Goal: Task Accomplishment & Management: Manage account settings

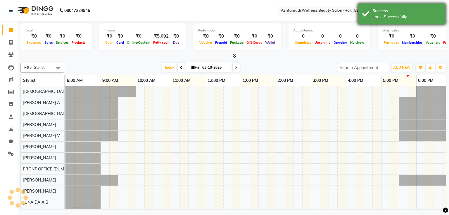
scroll to position [8, 0]
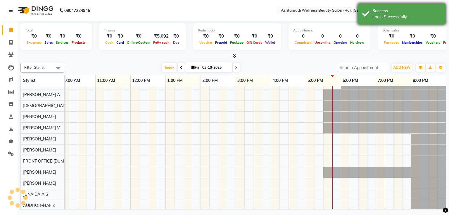
drag, startPoint x: 367, startPoint y: 20, endPoint x: 364, endPoint y: 21, distance: 3.1
click at [367, 20] on div "Success Login Successfully." at bounding box center [401, 14] width 88 height 21
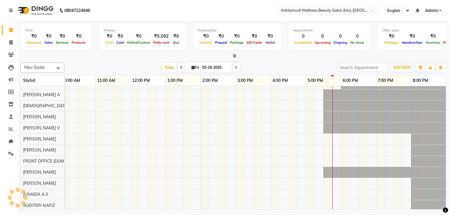
click at [322, 10] on input "text" at bounding box center [321, 11] width 85 height 6
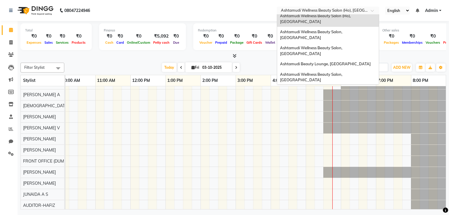
scroll to position [175, 0]
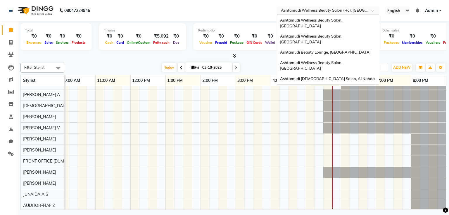
click at [314, 132] on div "Ashtamudi [DEMOGRAPHIC_DATA] Salon, Al Qusais 1" at bounding box center [328, 140] width 102 height 16
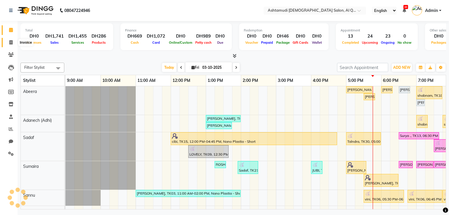
drag, startPoint x: 11, startPoint y: 44, endPoint x: 16, endPoint y: 44, distance: 5.0
click at [11, 43] on icon at bounding box center [10, 42] width 3 height 4
select select "service"
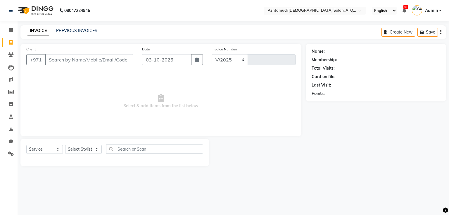
select select "6848"
type input "7600"
type input "501893432"
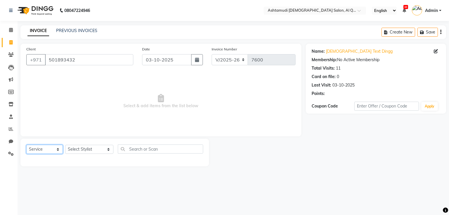
click at [41, 151] on select "Select Service Product Membership Package Voucher Prepaid Gift Card" at bounding box center [44, 149] width 36 height 9
select select "membership"
click at [26, 145] on select "Select Service Product Membership Package Voucher Prepaid Gift Card" at bounding box center [44, 149] width 36 height 9
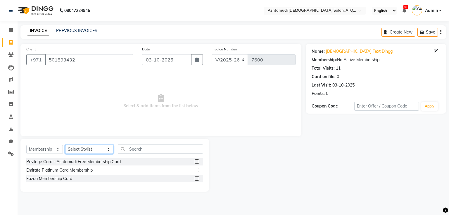
click at [83, 150] on select "Select Stylist Abeera Adanech (Adhi) Aira AL QUASIS 1 - FRONT OFFICE AMINA BEE …" at bounding box center [89, 149] width 48 height 9
click at [119, 184] on div "Privilege Card - Ashtamudi Free Membership Card Emirate Platinum Card Membershi…" at bounding box center [114, 173] width 177 height 28
click at [197, 180] on label at bounding box center [196, 179] width 4 height 4
click at [197, 180] on input "checkbox" at bounding box center [196, 179] width 4 height 4
checkbox input "false"
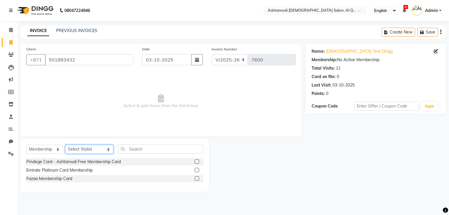
click at [90, 150] on select "Select Stylist [PERSON_NAME] (Adhi) Aira AL QUASIS 1 - FRONT OFFICE AMINA BEE […" at bounding box center [89, 149] width 48 height 9
click at [147, 201] on div "08047224946 Select Location × Ashtamudi Ladies Salon, Al Qusais 1 English ENGLI…" at bounding box center [224, 107] width 449 height 215
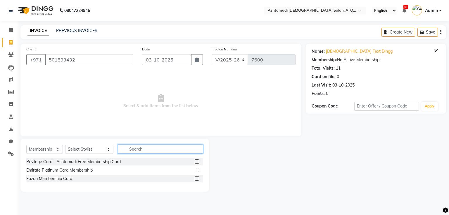
click at [126, 152] on input "text" at bounding box center [160, 149] width 85 height 9
click at [9, 94] on icon at bounding box center [11, 92] width 6 height 4
select select
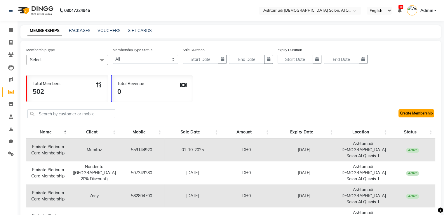
click at [412, 117] on link "Create Membership" at bounding box center [417, 113] width 36 height 8
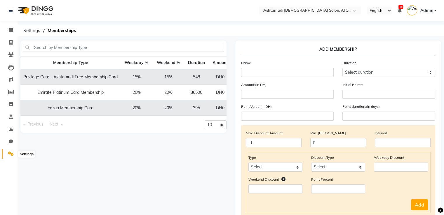
click at [10, 155] on icon at bounding box center [11, 154] width 6 height 4
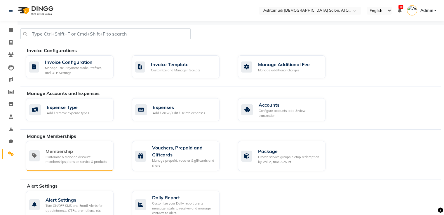
click at [75, 159] on div "Customise & manage discount memberships plans on service & products" at bounding box center [77, 160] width 63 height 10
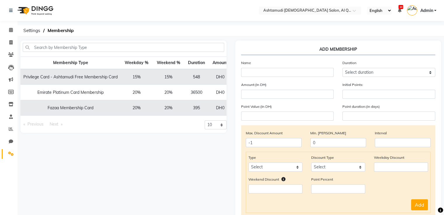
scroll to position [0, 27]
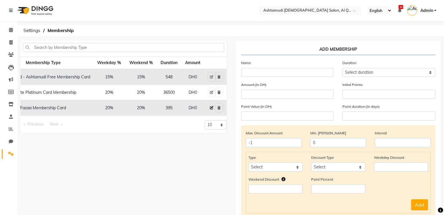
click at [211, 108] on icon at bounding box center [212, 108] width 4 height 4
select select
type input "0"
select select
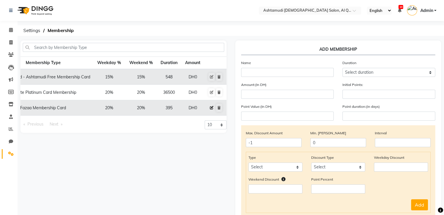
checkbox input "false"
type input "Fazaa Membership Card"
select select "16: 395"
type input "0"
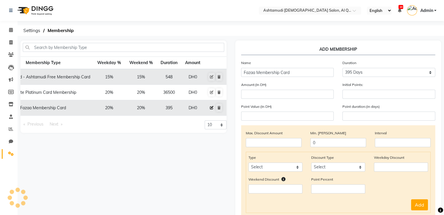
type input "0"
type input "-1"
type input "395"
checkbox input "true"
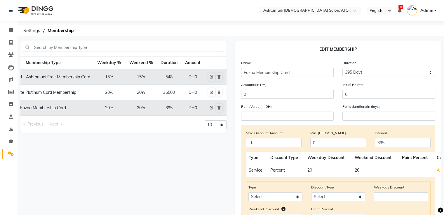
scroll to position [0, 0]
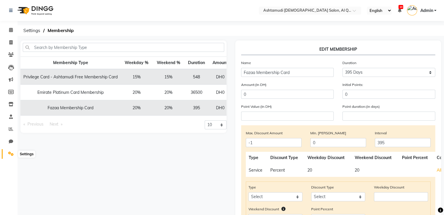
click at [10, 152] on icon at bounding box center [11, 154] width 6 height 4
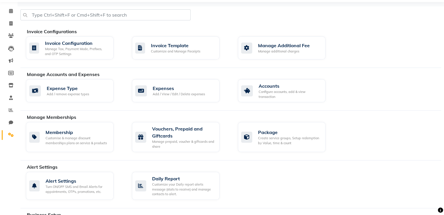
scroll to position [58, 0]
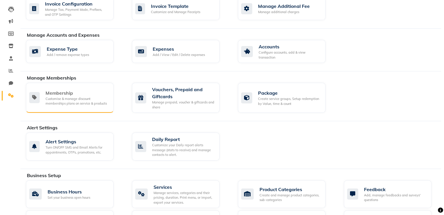
click at [86, 110] on div "Membership Customise & manage discount memberships plans on service & products" at bounding box center [70, 98] width 88 height 30
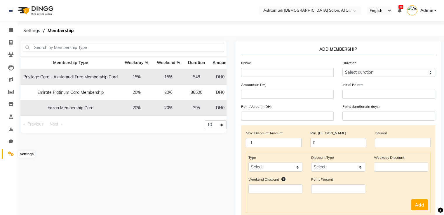
click at [11, 155] on icon at bounding box center [11, 154] width 6 height 4
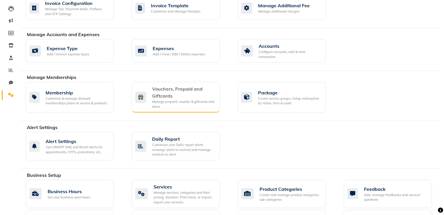
scroll to position [88, 0]
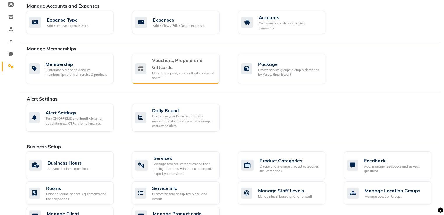
click at [196, 75] on div "Manage prepaid, voucher & giftcards and share" at bounding box center [183, 76] width 63 height 10
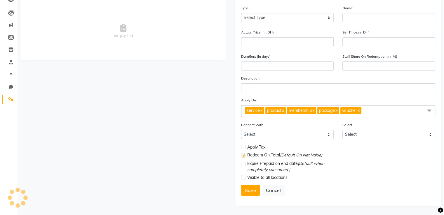
scroll to position [56, 0]
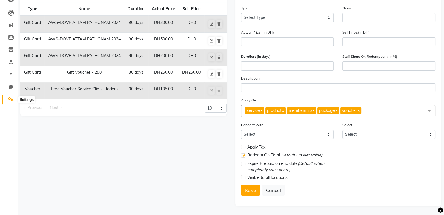
click at [9, 100] on span at bounding box center [11, 99] width 10 height 7
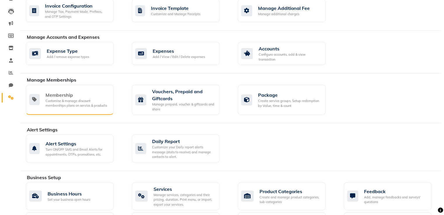
click at [78, 103] on div "Customise & manage discount memberships plans on service & products" at bounding box center [77, 104] width 63 height 10
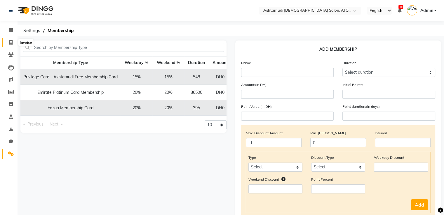
click at [10, 44] on icon at bounding box center [10, 42] width 3 height 4
select select "service"
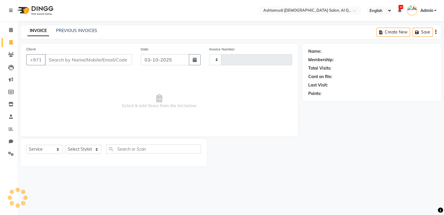
type input "7600"
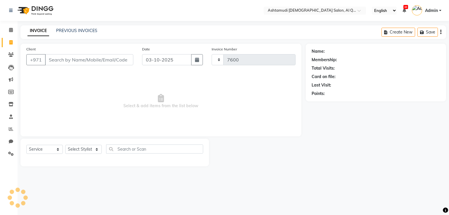
select select "6848"
click at [57, 150] on select "Select Service Product Membership Package Voucher Prepaid Gift Card" at bounding box center [44, 149] width 36 height 9
click at [26, 145] on select "Select Service Product Membership Package Voucher Prepaid Gift Card" at bounding box center [44, 149] width 36 height 9
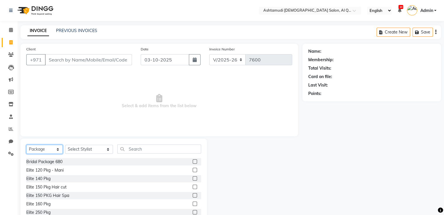
click at [48, 150] on select "Select Service Product Membership Package Voucher Prepaid Gift Card" at bounding box center [44, 149] width 36 height 9
select select "membership"
click at [26, 145] on select "Select Service Product Membership Package Voucher Prepaid Gift Card" at bounding box center [44, 149] width 36 height 9
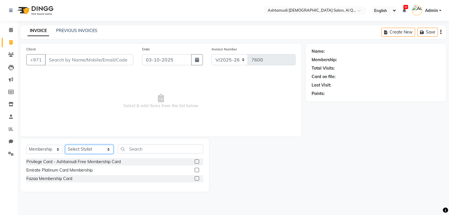
click at [98, 151] on select "Select Stylist Abeera Adanech (Adhi) Aira AL QUASIS 1 - FRONT OFFICE AMINA BEE …" at bounding box center [89, 149] width 48 height 9
select select "53705"
click at [65, 145] on select "Select Stylist Abeera Adanech (Adhi) Aira AL QUASIS 1 - FRONT OFFICE AMINA BEE …" at bounding box center [89, 149] width 48 height 9
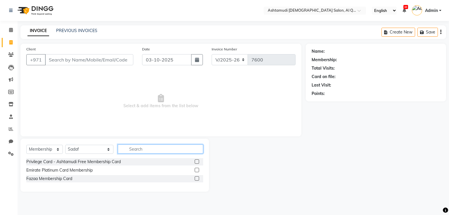
click at [124, 153] on input "text" at bounding box center [160, 149] width 85 height 9
click at [10, 79] on icon at bounding box center [11, 79] width 4 height 4
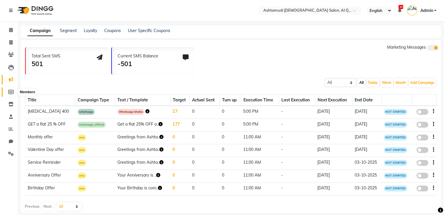
click at [11, 93] on icon at bounding box center [11, 92] width 6 height 4
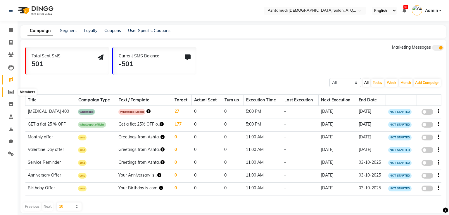
select select
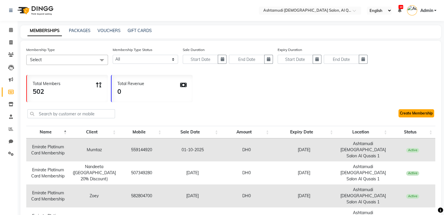
click at [409, 114] on link "Create Membership" at bounding box center [417, 113] width 36 height 8
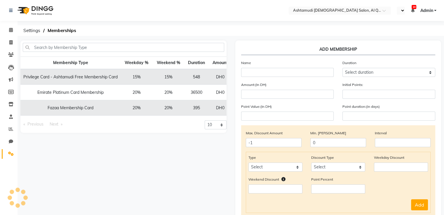
select select "en"
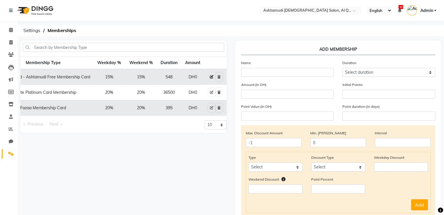
click at [211, 77] on icon at bounding box center [212, 77] width 4 height 4
select select
type input "0"
select select
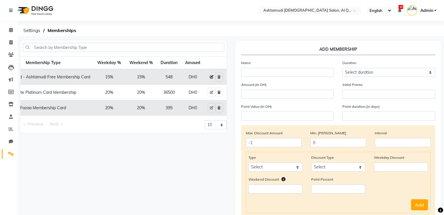
checkbox input "false"
type input "Privilege Card - Ashtamudi Free Membership Card"
select select "10: 548"
type input "0"
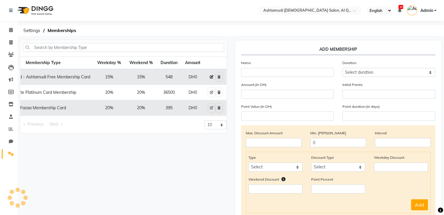
type input "0"
type input "-1"
type input "548"
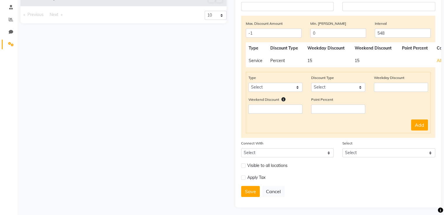
scroll to position [113, 0]
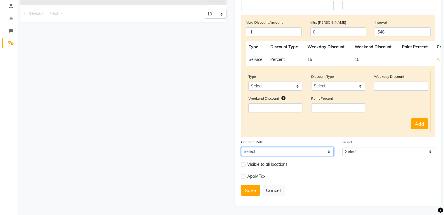
click at [328, 152] on select "Select Package Prepaid Voucher" at bounding box center [287, 151] width 93 height 9
click at [377, 166] on div "Visible to all locations" at bounding box center [338, 167] width 203 height 12
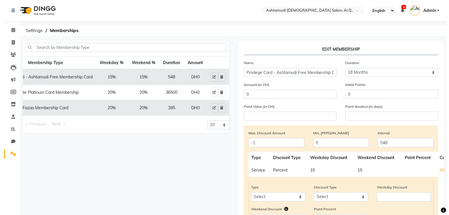
scroll to position [0, 0]
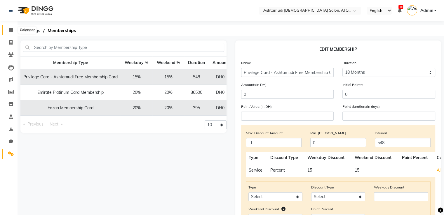
click at [13, 31] on span at bounding box center [11, 30] width 10 height 7
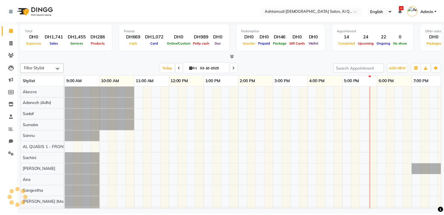
scroll to position [0, 110]
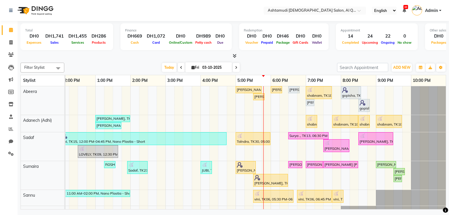
click at [42, 15] on img at bounding box center [35, 10] width 40 height 16
click at [8, 156] on icon at bounding box center [11, 154] width 6 height 4
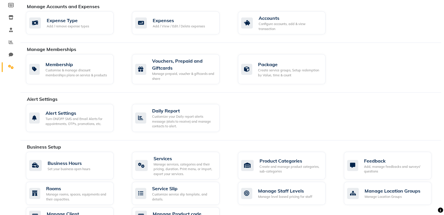
scroll to position [88, 0]
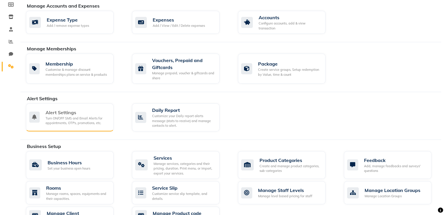
click at [55, 125] on div "Turn ON/OFF SMS and Email Alerts for appointments, OTPs, promotions, etc." at bounding box center [77, 121] width 63 height 10
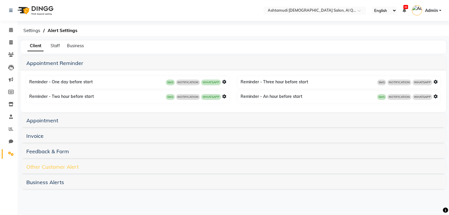
click at [44, 167] on link "Other Customer Alert" at bounding box center [52, 167] width 52 height 7
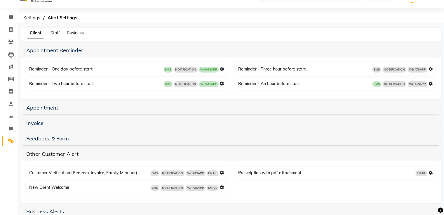
scroll to position [26, 0]
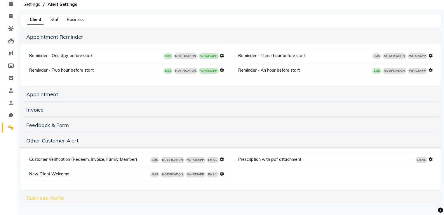
click at [63, 199] on link "Business Alerts" at bounding box center [45, 198] width 38 height 7
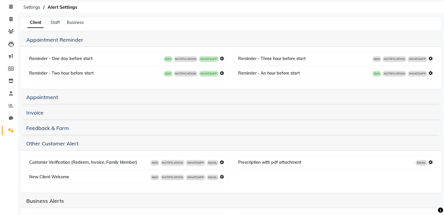
scroll to position [10, 0]
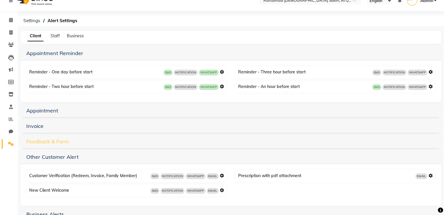
click at [40, 143] on link "Feedback & Form" at bounding box center [47, 141] width 43 height 7
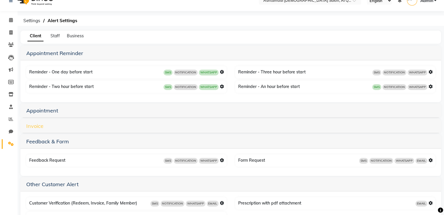
click at [36, 125] on link "Invoice" at bounding box center [34, 126] width 17 height 7
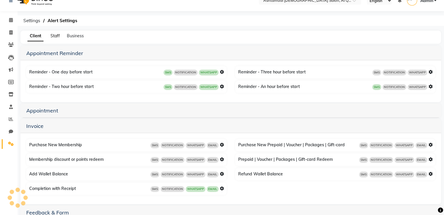
click at [55, 35] on span "Staff" at bounding box center [55, 35] width 9 height 5
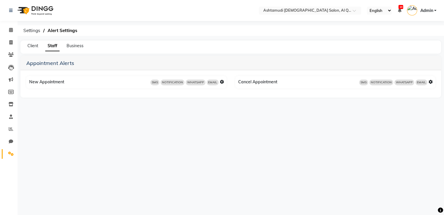
scroll to position [0, 0]
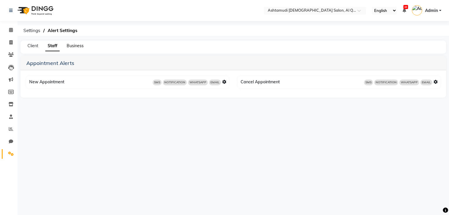
click at [72, 46] on span "Business" at bounding box center [75, 45] width 17 height 5
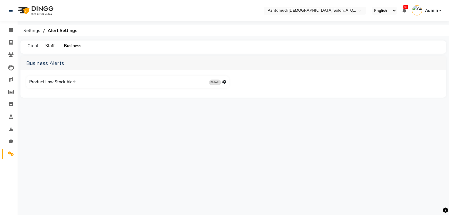
click at [48, 47] on span "Staff" at bounding box center [49, 45] width 9 height 5
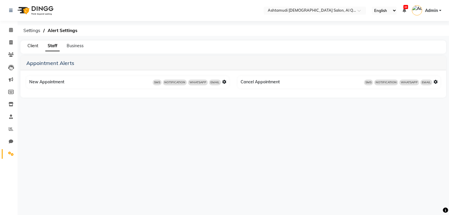
click at [33, 47] on span "Client" at bounding box center [32, 45] width 11 height 5
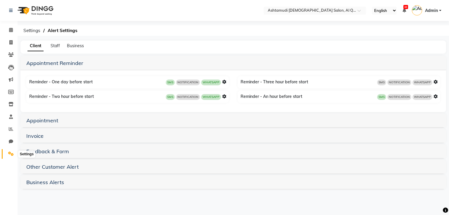
click at [10, 154] on icon at bounding box center [11, 154] width 6 height 4
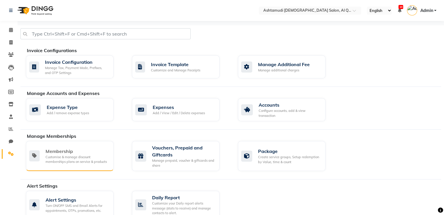
click at [84, 159] on div "Customise & manage discount memberships plans on service & products" at bounding box center [77, 160] width 63 height 10
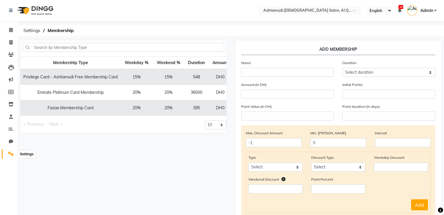
click at [8, 154] on icon at bounding box center [11, 154] width 6 height 4
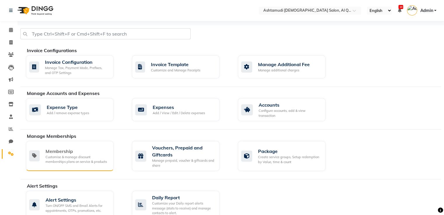
click at [72, 161] on div "Customise & manage discount memberships plans on service & products" at bounding box center [77, 160] width 63 height 10
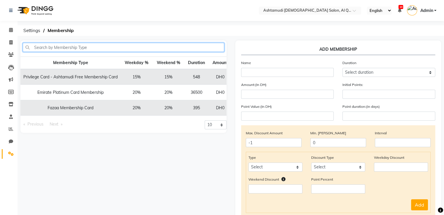
click at [64, 48] on input "text" at bounding box center [123, 47] width 201 height 9
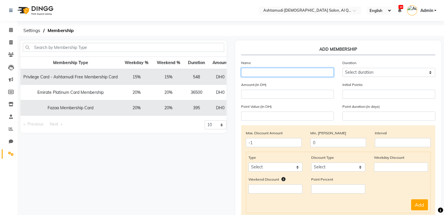
click at [264, 76] on input "text" at bounding box center [287, 72] width 93 height 9
type input "9210170771243563"
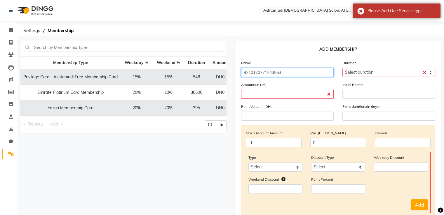
click at [313, 72] on input "9210170771243563" at bounding box center [287, 72] width 93 height 9
click at [358, 75] on select "Select duration Week Half-month Month Year Life Time 4 Months 8 Months 6 Months…" at bounding box center [389, 72] width 93 height 9
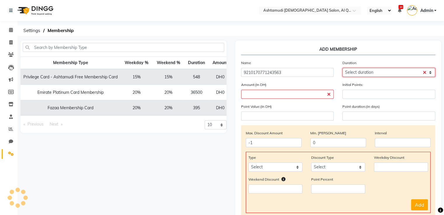
select select "2: 15"
click at [343, 68] on select "Select duration Week Half-month Month Year Life Time 4 Months 8 Months 6 Months…" at bounding box center [389, 72] width 93 height 9
type input "15"
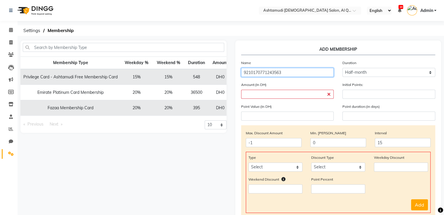
drag, startPoint x: 288, startPoint y: 74, endPoint x: 242, endPoint y: 75, distance: 46.4
click at [242, 75] on input "9210170771243563" at bounding box center [287, 72] width 93 height 9
click at [281, 53] on p "ADD MEMBERSHIP" at bounding box center [338, 50] width 194 height 9
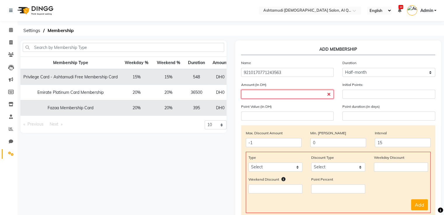
click at [278, 98] on input "number" at bounding box center [287, 94] width 93 height 9
type input "150"
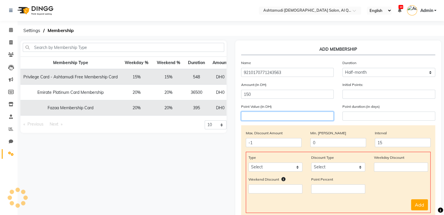
click at [277, 117] on input "number" at bounding box center [287, 116] width 93 height 9
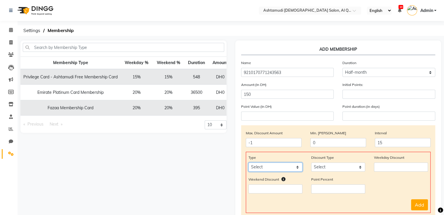
click at [257, 165] on select "Select Service Product Package Prepaid Voucher" at bounding box center [275, 167] width 54 height 9
select select "service"
click at [248, 164] on select "Select Service Product Package Prepaid Voucher" at bounding box center [275, 167] width 54 height 9
click at [336, 166] on select "Select Percent Flat" at bounding box center [338, 167] width 54 height 9
select select "Percent"
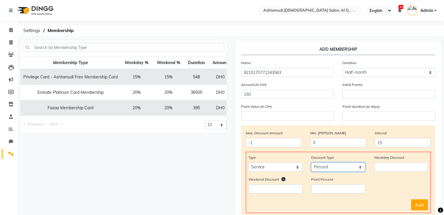
click at [311, 164] on select "Select Percent Flat" at bounding box center [338, 167] width 54 height 9
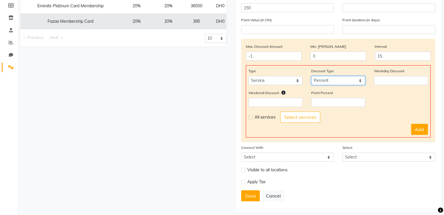
scroll to position [88, 0]
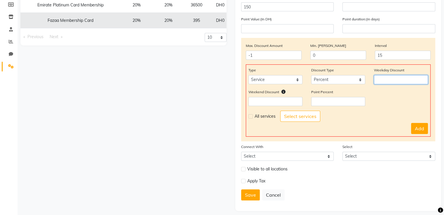
click at [384, 77] on input "number" at bounding box center [401, 79] width 54 height 9
type input "15"
click at [280, 106] on input "number" at bounding box center [275, 101] width 54 height 9
type input "15"
click at [423, 132] on button "Add" at bounding box center [419, 128] width 17 height 11
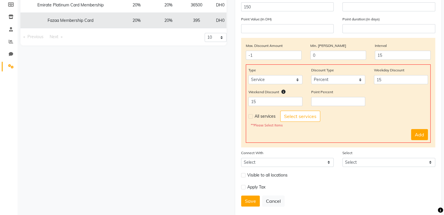
scroll to position [100, 0]
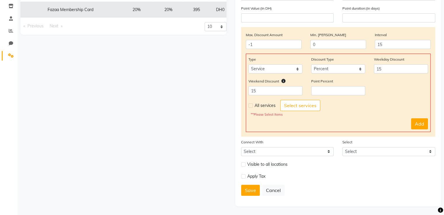
click at [250, 106] on label at bounding box center [250, 106] width 4 height 4
click at [250, 106] on input "checkbox" at bounding box center [250, 106] width 4 height 4
checkbox input "true"
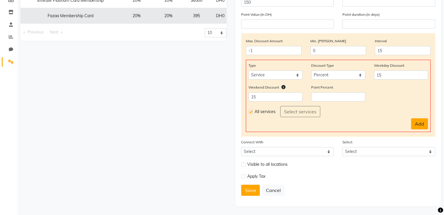
click at [420, 123] on button "Add" at bounding box center [419, 124] width 17 height 11
select select
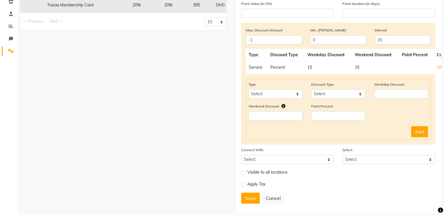
scroll to position [113, 0]
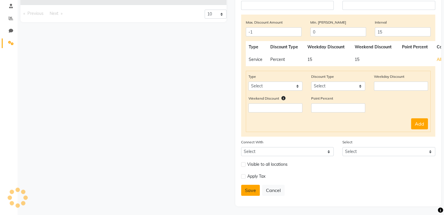
click at [255, 194] on button "Save" at bounding box center [250, 190] width 19 height 11
select select
type input "0"
select select
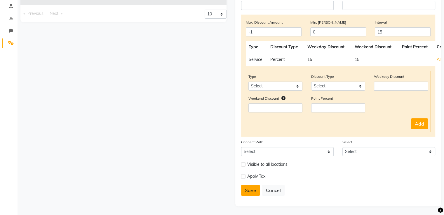
checkbox input "false"
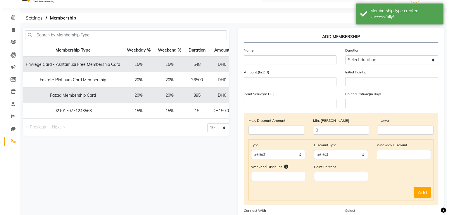
scroll to position [0, 0]
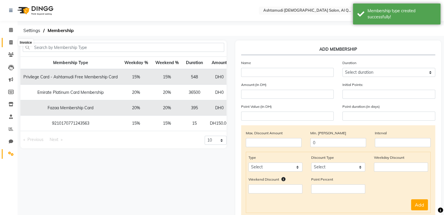
click at [12, 43] on icon at bounding box center [10, 42] width 3 height 4
select select "service"
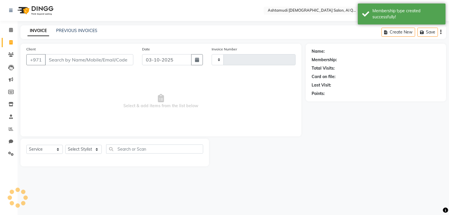
type input "7603"
select select "6848"
type input "501893432"
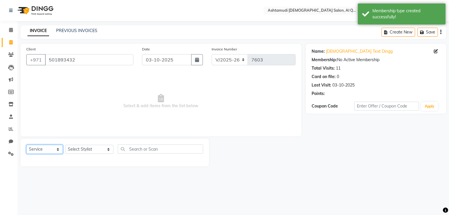
click at [36, 151] on select "Select Service Product Membership Package Voucher Prepaid Gift Card" at bounding box center [44, 149] width 36 height 9
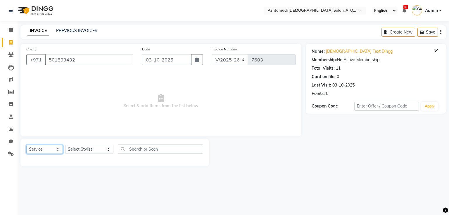
select select "membership"
click at [26, 145] on select "Select Service Product Membership Package Voucher Prepaid Gift Card" at bounding box center [44, 149] width 36 height 9
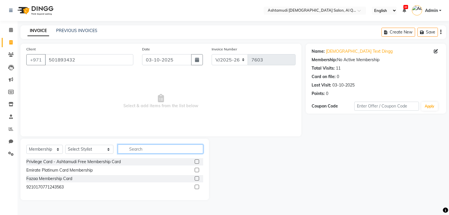
click at [145, 151] on input "text" at bounding box center [160, 149] width 85 height 9
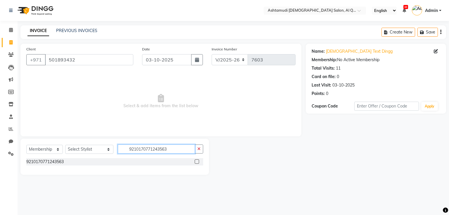
type input "9210170771243563"
click at [197, 164] on label at bounding box center [196, 162] width 4 height 4
click at [197, 164] on input "checkbox" at bounding box center [196, 162] width 4 height 4
click at [197, 164] on label at bounding box center [196, 162] width 4 height 4
click at [197, 164] on input "checkbox" at bounding box center [196, 162] width 4 height 4
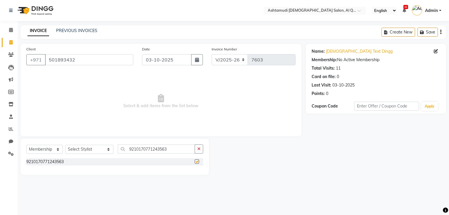
checkbox input "false"
click at [104, 152] on select "Select Stylist Abeera Adanech (Adhi) Aira AL QUASIS 1 - FRONT OFFICE AMINA BEE …" at bounding box center [89, 149] width 48 height 9
select select "53705"
click at [65, 145] on select "Select Stylist Abeera Adanech (Adhi) Aira AL QUASIS 1 - FRONT OFFICE AMINA BEE …" at bounding box center [89, 149] width 48 height 9
click at [196, 162] on label at bounding box center [196, 162] width 4 height 4
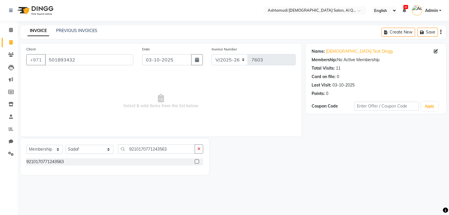
click at [196, 162] on input "checkbox" at bounding box center [196, 162] width 4 height 4
select select "select"
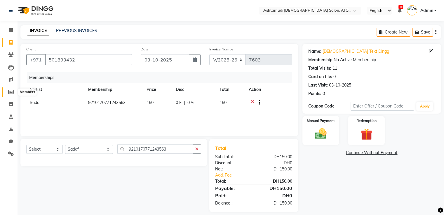
click at [13, 91] on span at bounding box center [11, 92] width 10 height 7
select select
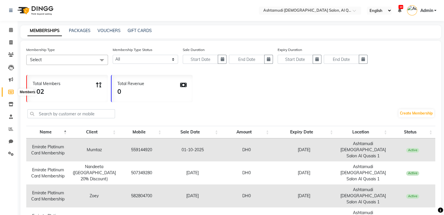
click at [12, 93] on icon at bounding box center [11, 92] width 6 height 4
click at [45, 13] on img at bounding box center [35, 10] width 40 height 16
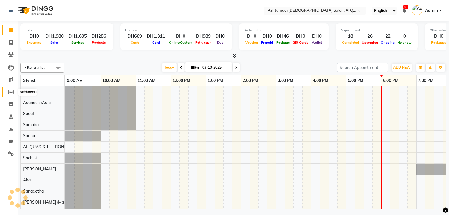
click at [14, 91] on span at bounding box center [11, 92] width 10 height 7
select select
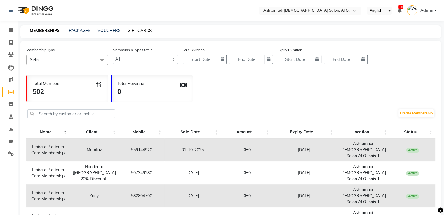
click at [142, 30] on link "GIFT CARDS" at bounding box center [140, 30] width 24 height 5
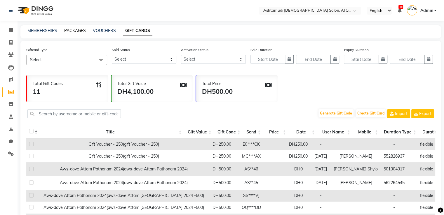
click at [76, 32] on link "PACKAGES" at bounding box center [75, 30] width 22 height 5
select select
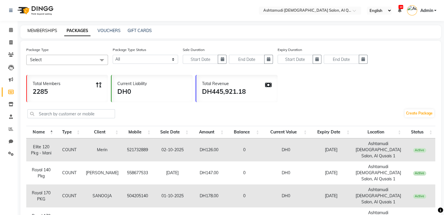
click at [46, 28] on link "MEMBERSHIPS" at bounding box center [42, 30] width 30 height 5
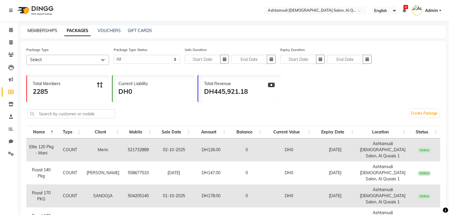
select select
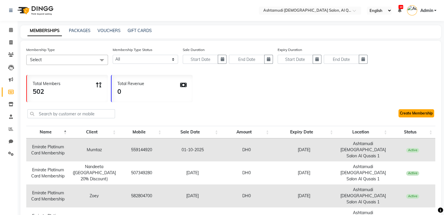
click at [428, 117] on link "Create Membership" at bounding box center [417, 113] width 36 height 8
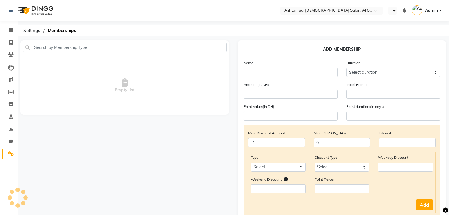
select select "en"
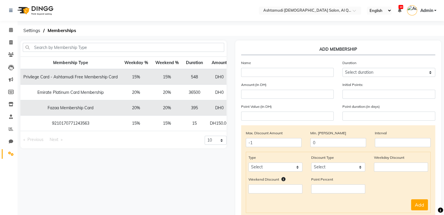
click at [269, 28] on ol "Settings Memberships" at bounding box center [229, 30] width 419 height 11
click at [45, 11] on img at bounding box center [35, 10] width 40 height 16
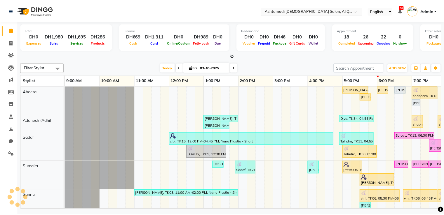
scroll to position [0, 110]
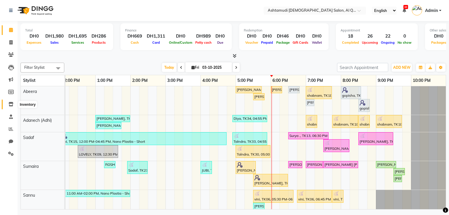
click at [11, 105] on icon at bounding box center [10, 104] width 5 height 4
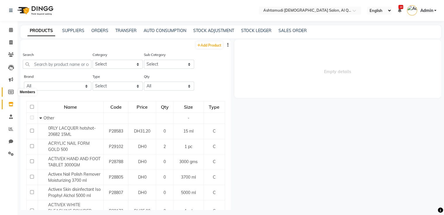
click at [11, 91] on icon at bounding box center [11, 92] width 6 height 4
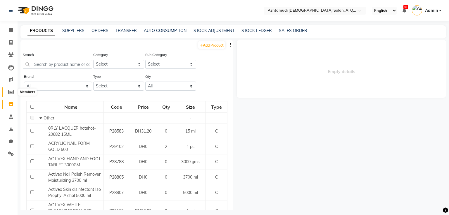
select select
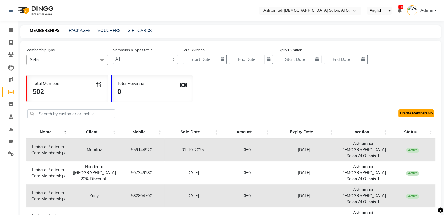
click at [418, 116] on link "Create Membership" at bounding box center [417, 113] width 36 height 8
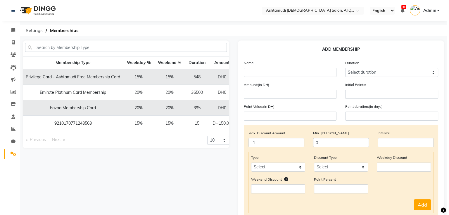
scroll to position [0, 27]
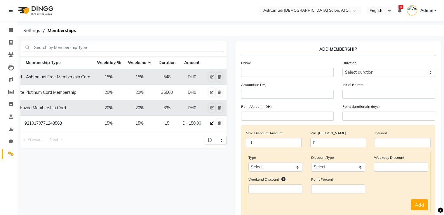
click at [211, 124] on icon at bounding box center [212, 124] width 4 height 4
select select
type input "0"
select select
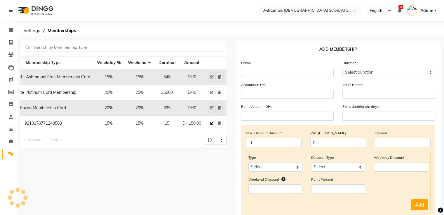
checkbox input "false"
type input "9210170771243563"
select select "2: 15"
type input "150"
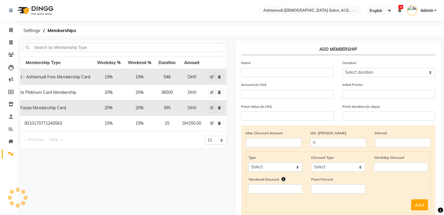
type input "0"
type input "-1"
type input "15"
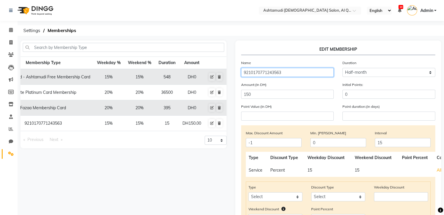
drag, startPoint x: 296, startPoint y: 72, endPoint x: 239, endPoint y: 61, distance: 57.3
click at [237, 70] on div "Name 9210170771243563" at bounding box center [288, 68] width 102 height 17
type input "006360156759"
select select
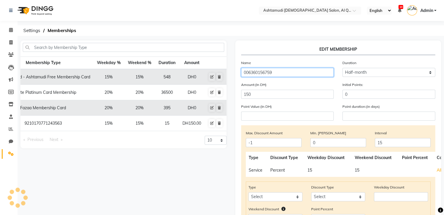
type input "0"
select select
checkbox input "false"
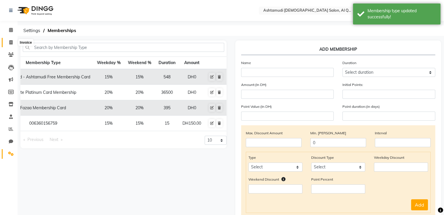
click at [13, 44] on span at bounding box center [11, 42] width 10 height 7
select select "service"
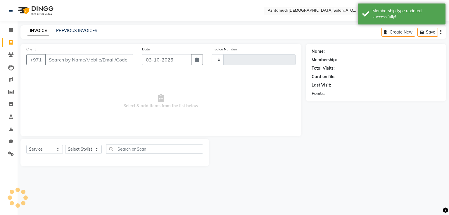
type input "7603"
select select "6848"
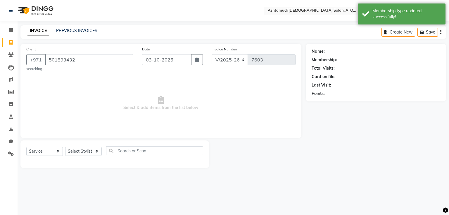
type input "501893432"
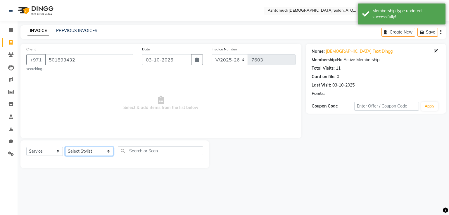
click at [81, 153] on select "Select Stylist [PERSON_NAME] (Adhi) Aira AL QUASIS 1 - FRONT OFFICE AMINA BEE […" at bounding box center [89, 151] width 48 height 9
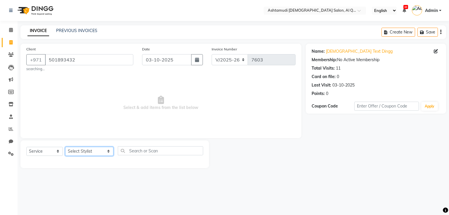
select select "54602"
click at [65, 147] on select "Select Stylist [PERSON_NAME] (Adhi) Aira AL QUASIS 1 - FRONT OFFICE AMINA BEE […" at bounding box center [89, 151] width 48 height 9
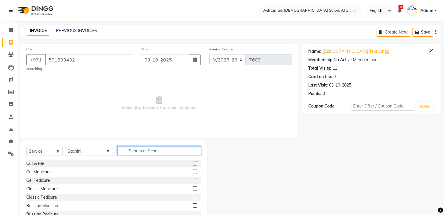
click at [133, 150] on input "text" at bounding box center [159, 151] width 84 height 9
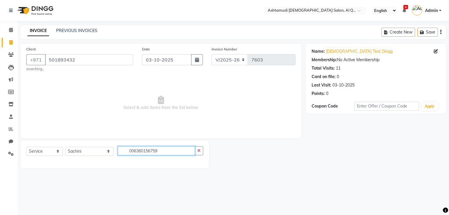
type input "006360156759"
click at [56, 153] on select "Select Service Product Membership Package Voucher Prepaid Gift Card" at bounding box center [44, 151] width 36 height 9
select select "membership"
click at [26, 147] on select "Select Service Product Membership Package Voucher Prepaid Gift Card" at bounding box center [44, 151] width 36 height 9
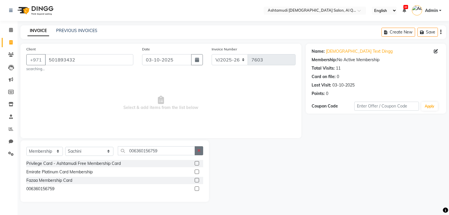
click at [201, 153] on button "button" at bounding box center [198, 151] width 8 height 9
click at [149, 147] on input "text" at bounding box center [160, 151] width 85 height 9
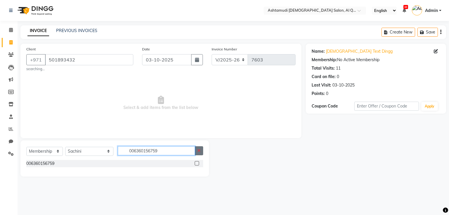
type input "006360156759"
click at [201, 151] on button "button" at bounding box center [198, 151] width 8 height 9
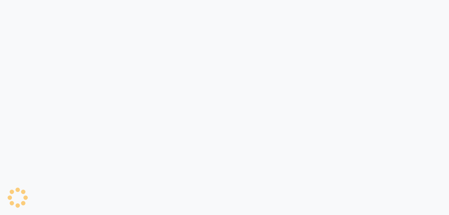
select select
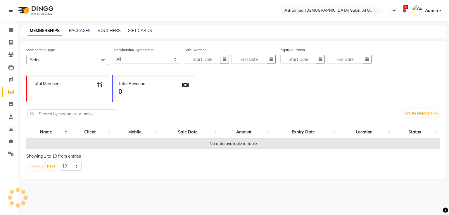
select select "en"
